Goal: Information Seeking & Learning: Learn about a topic

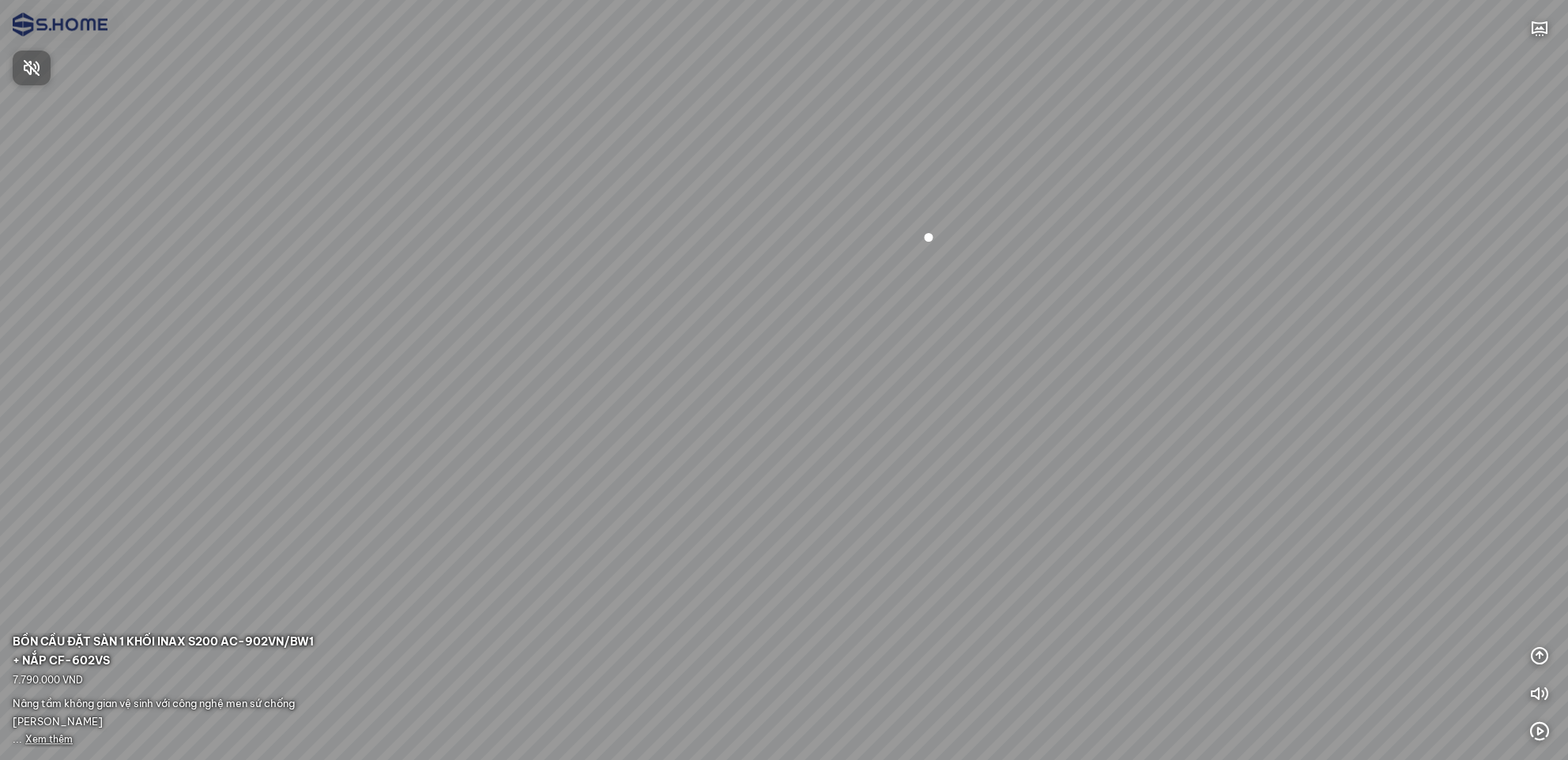
click at [1546, 658] on div at bounding box center [784, 380] width 1568 height 760
click at [1546, 658] on icon "button" at bounding box center [1540, 655] width 19 height 19
click at [1540, 583] on icon "button" at bounding box center [1540, 580] width 19 height 19
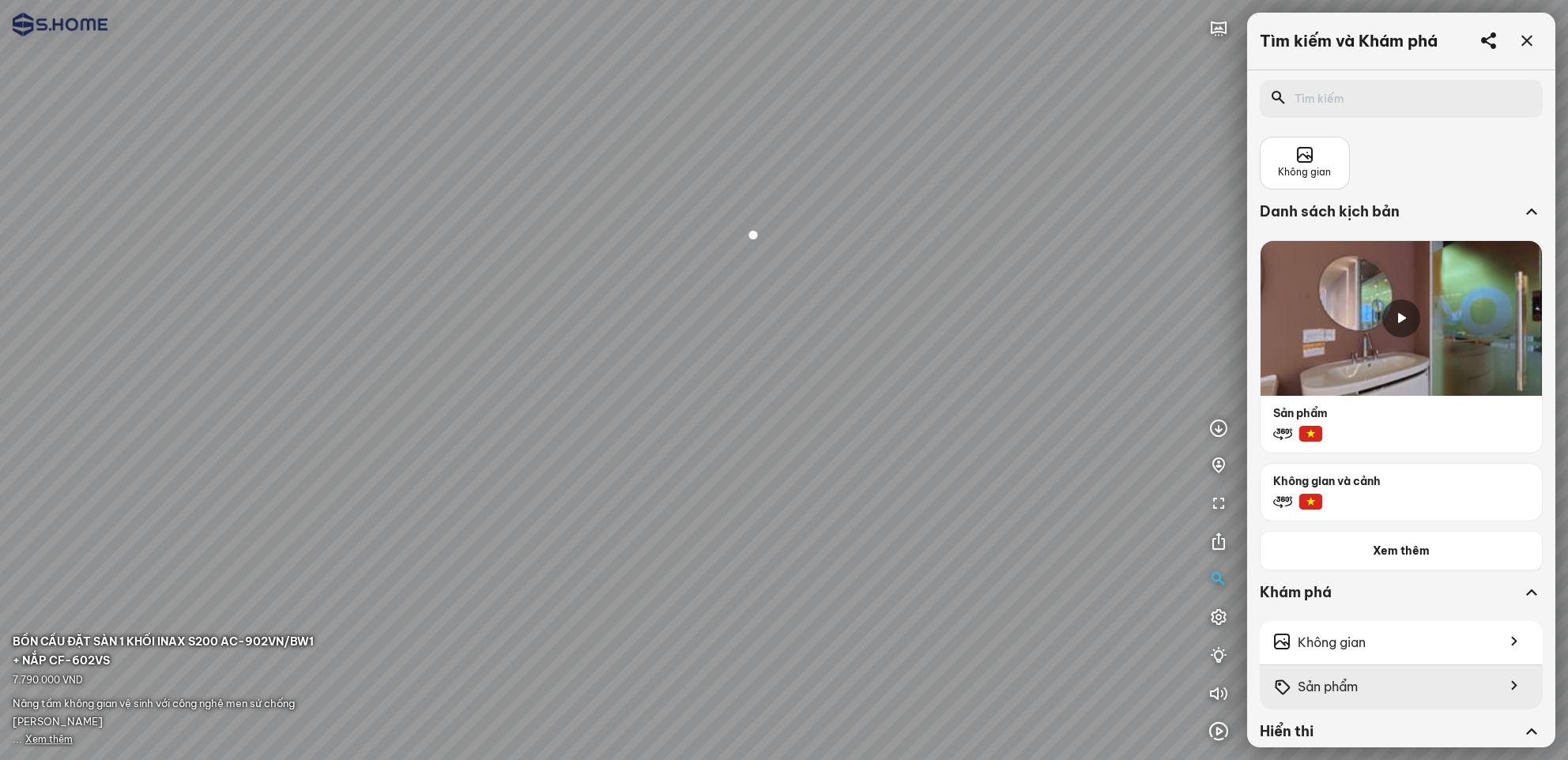
click at [1380, 683] on div "Sản phẩm" at bounding box center [1401, 687] width 283 height 44
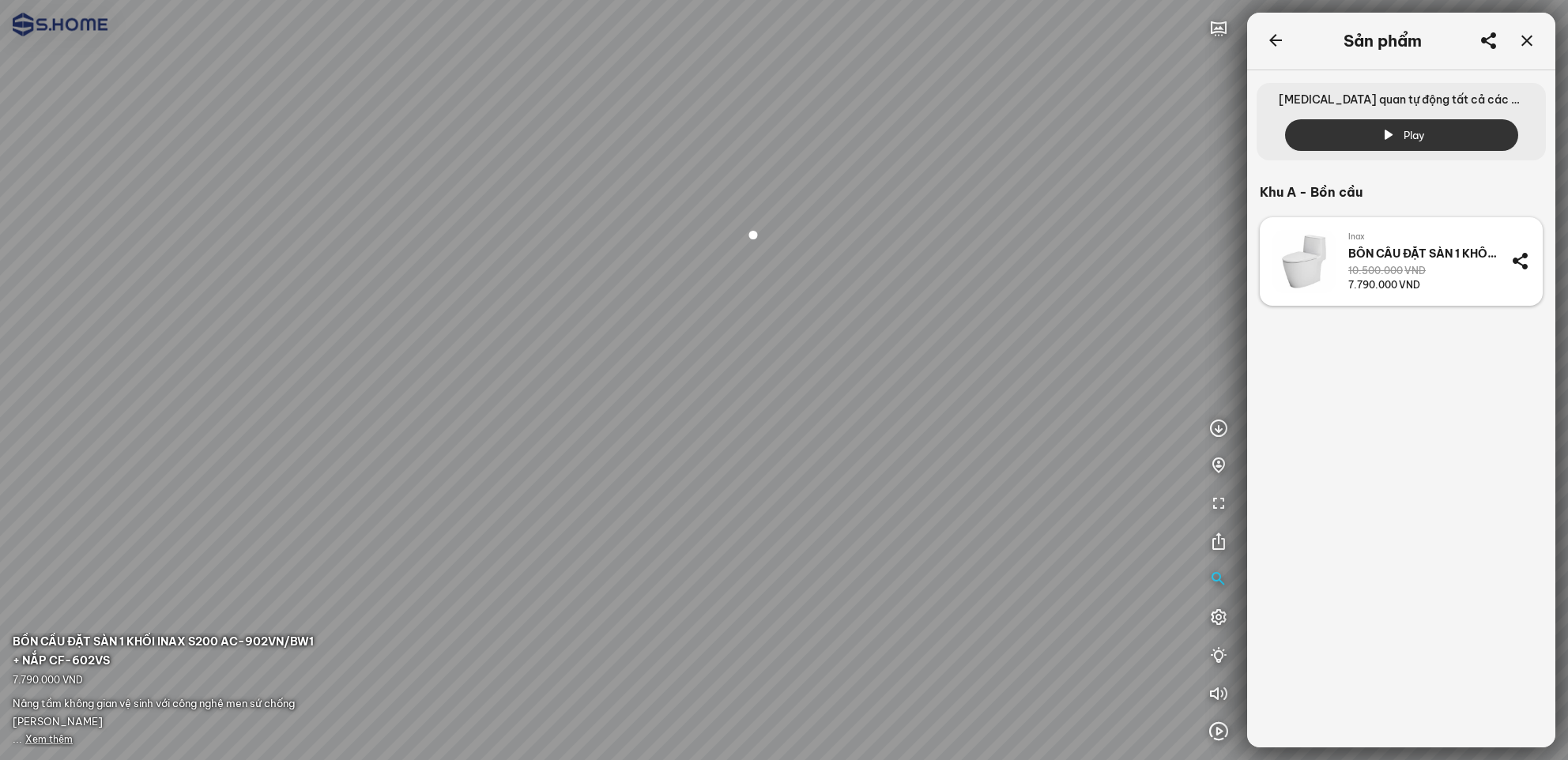
click at [1411, 276] on span "VND" at bounding box center [1415, 270] width 21 height 12
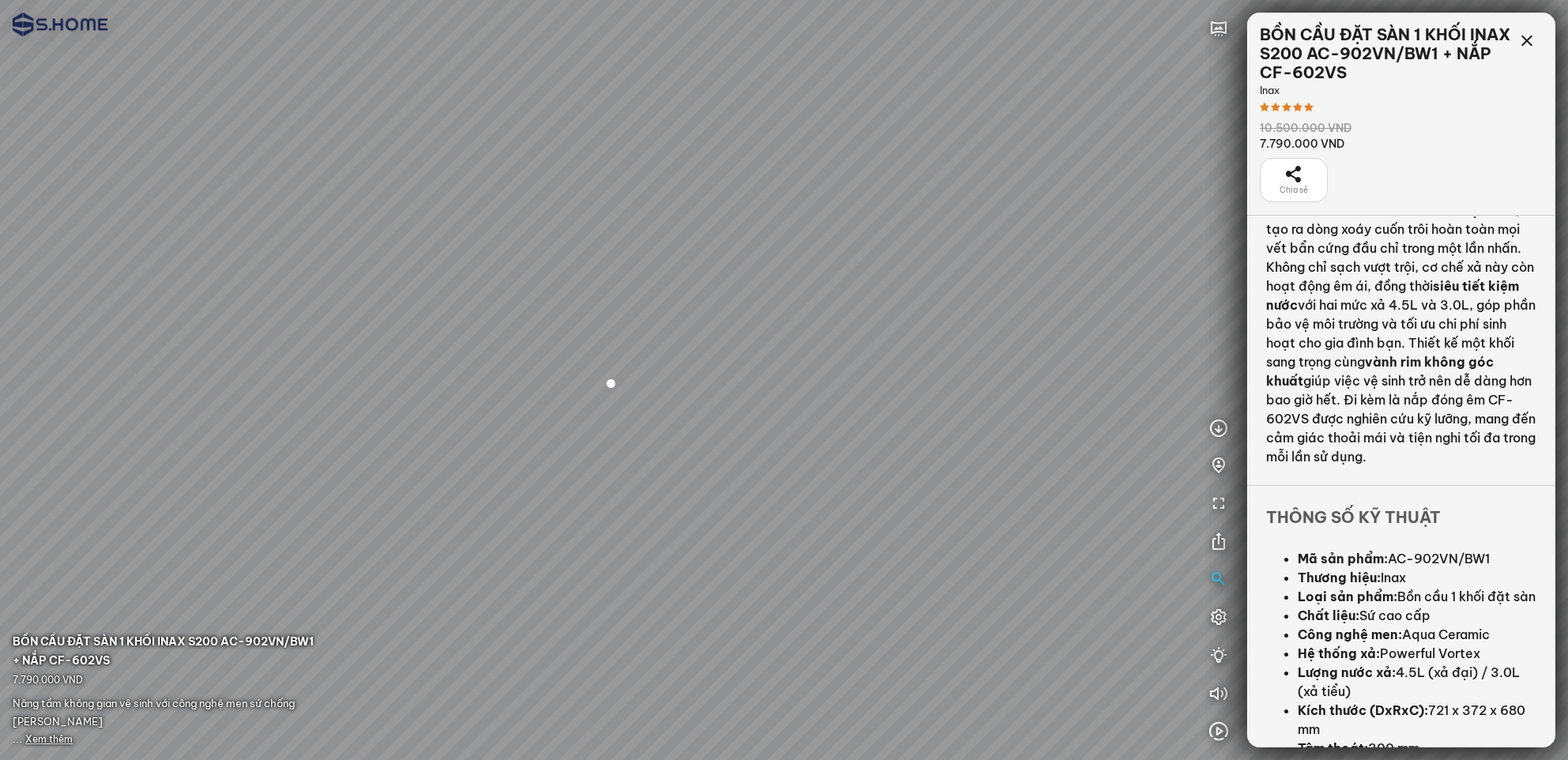
scroll to position [316, 0]
